Goal: Check status: Check status

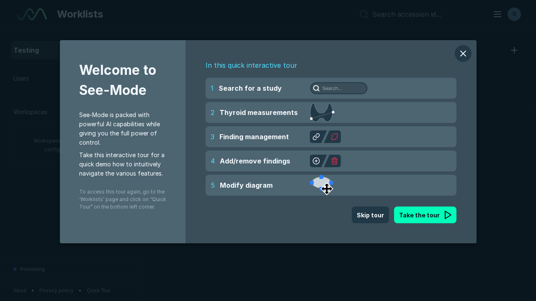
scroll to position [2286, 3487]
